Goal: Information Seeking & Learning: Check status

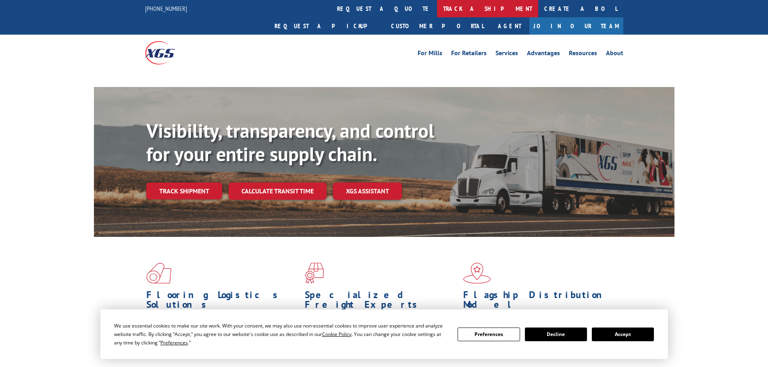
click at [437, 12] on link "track a shipment" at bounding box center [487, 8] width 101 height 17
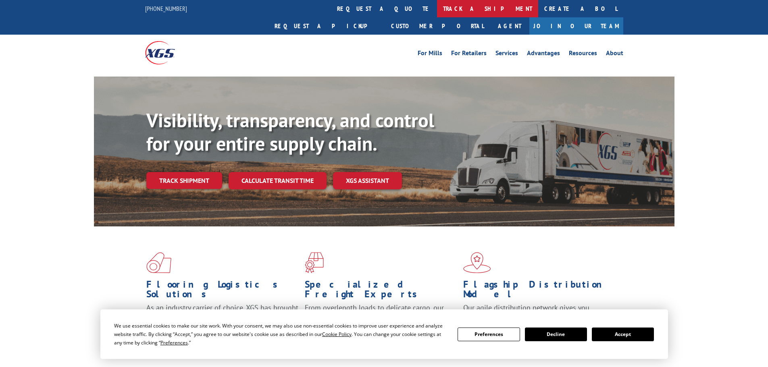
click at [437, 12] on link "track a shipment" at bounding box center [487, 8] width 101 height 17
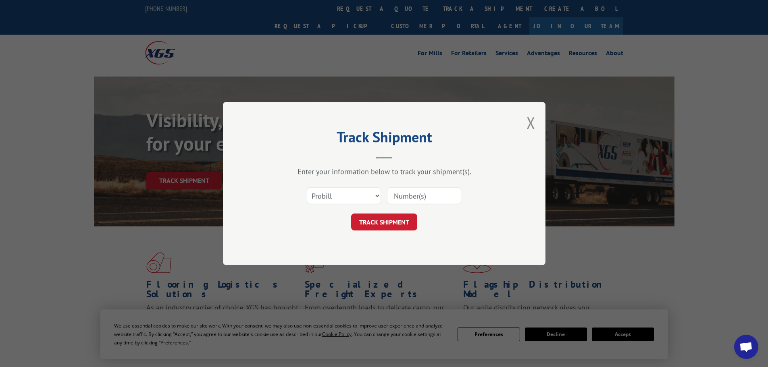
click at [404, 187] on input at bounding box center [424, 195] width 74 height 17
paste input "17349407"
type input "17349407"
click at [389, 221] on button "TRACK SHIPMENT" at bounding box center [384, 222] width 66 height 17
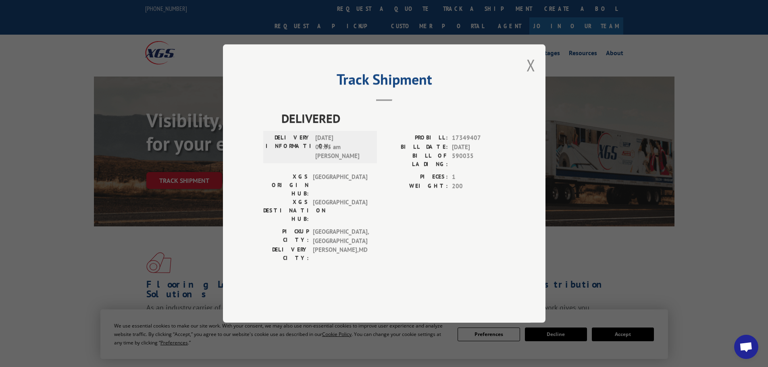
click at [521, 92] on div "Track Shipment DELIVERED DELIVERY INFORMATION: [DATE] 08:35 am [PERSON_NAME] PR…" at bounding box center [384, 183] width 322 height 278
drag, startPoint x: 530, startPoint y: 89, endPoint x: 571, endPoint y: 42, distance: 62.8
click at [530, 76] on button "Close modal" at bounding box center [530, 64] width 9 height 21
